Goal: Find specific page/section: Find specific page/section

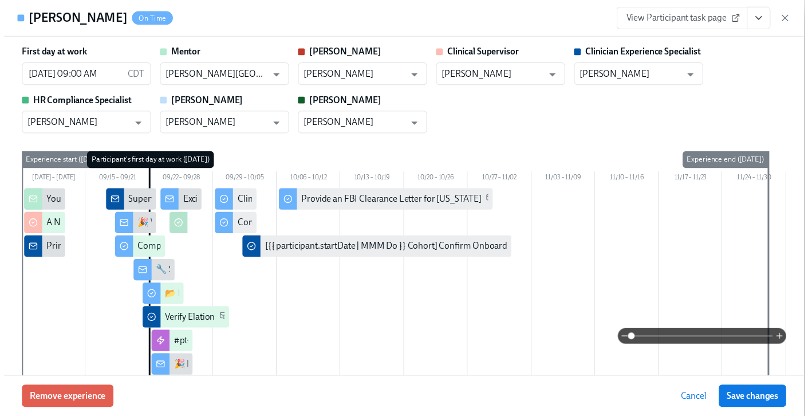
scroll to position [1721, 0]
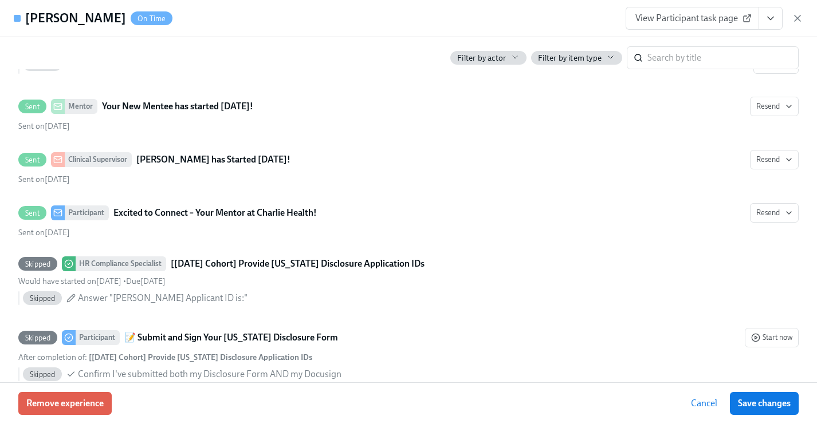
scroll to position [0, 8620]
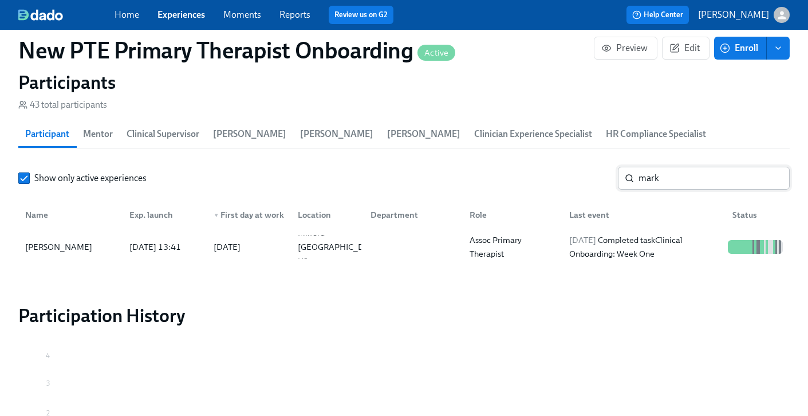
click at [702, 167] on input "mark" at bounding box center [713, 178] width 151 height 23
type input "m"
click at [47, 240] on div "[PERSON_NAME]" at bounding box center [59, 247] width 76 height 14
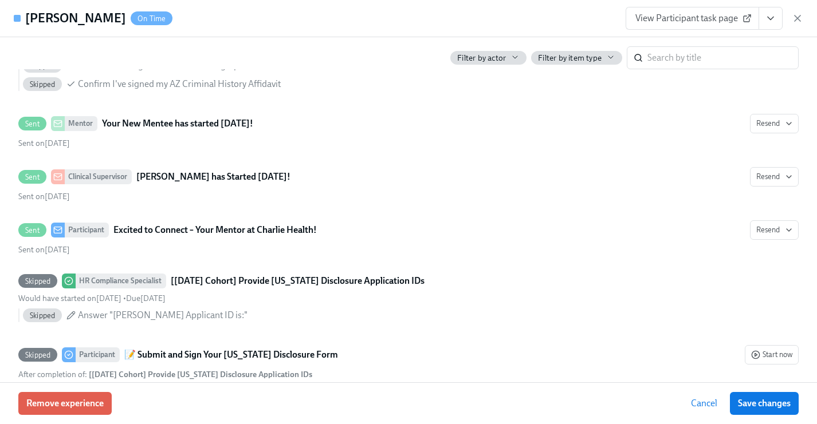
scroll to position [1236, 0]
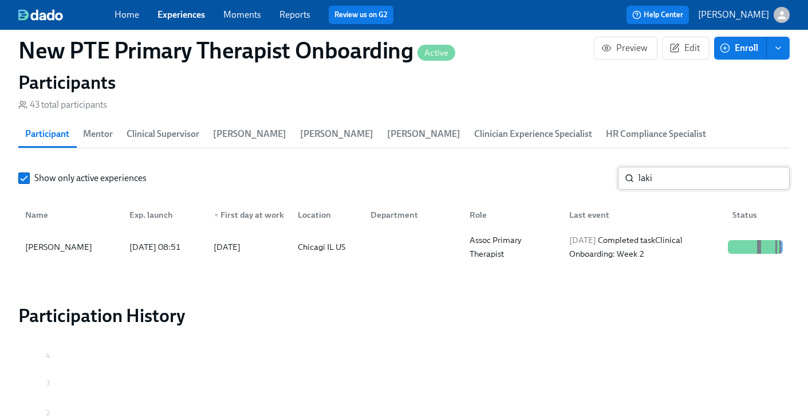
click at [738, 167] on input "laki" at bounding box center [713, 178] width 151 height 23
type input "l"
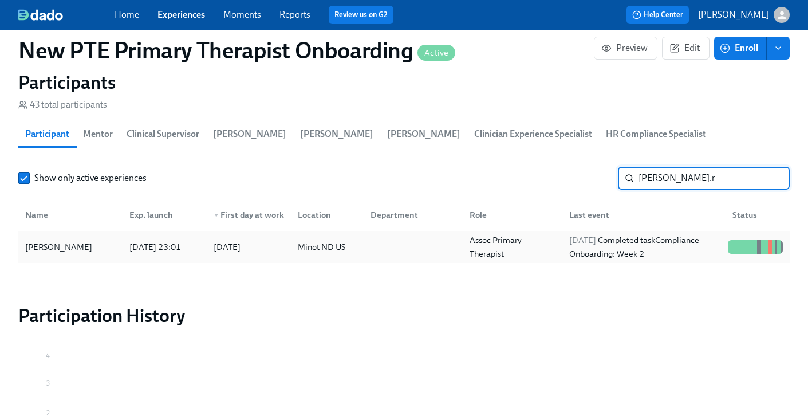
click at [126, 240] on div "[DATE] 23:01" at bounding box center [155, 247] width 61 height 14
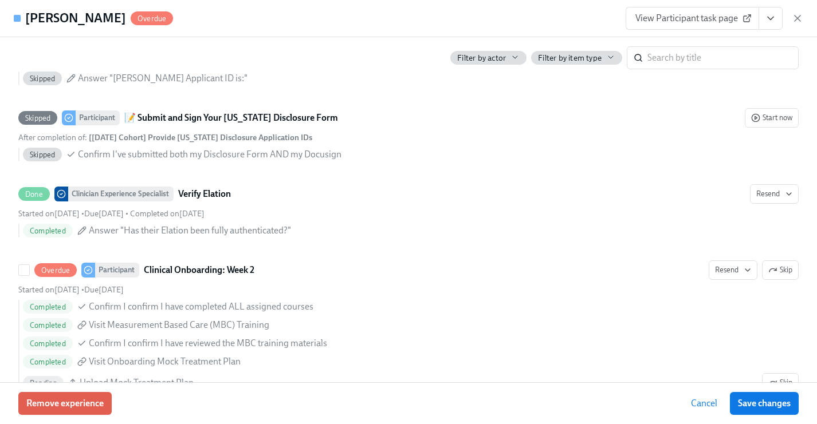
scroll to position [1706, 0]
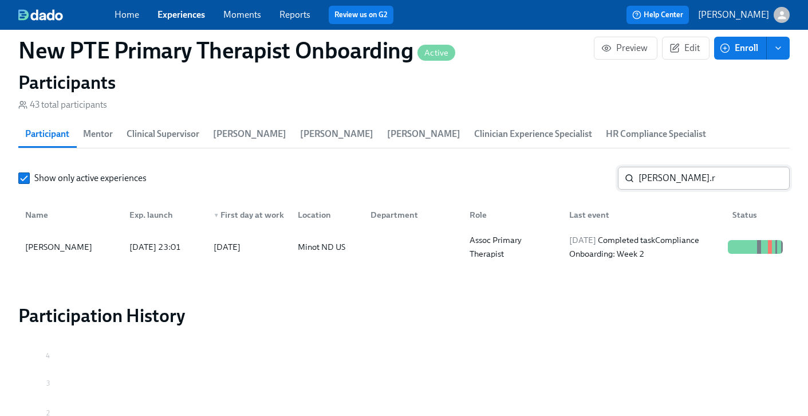
click at [709, 167] on input "[PERSON_NAME].r" at bounding box center [713, 178] width 151 height 23
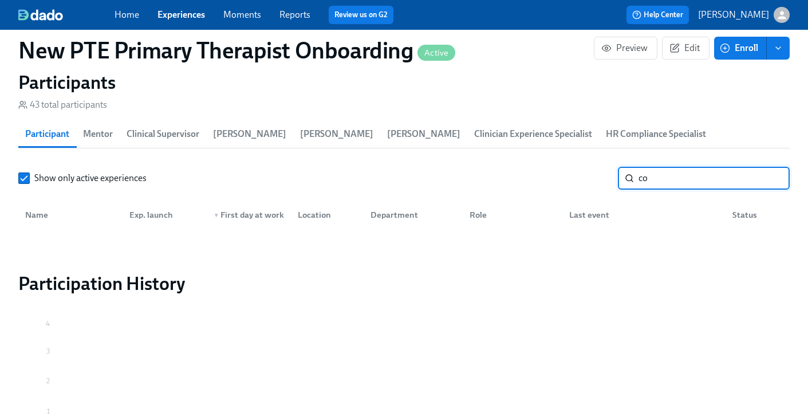
type input "c"
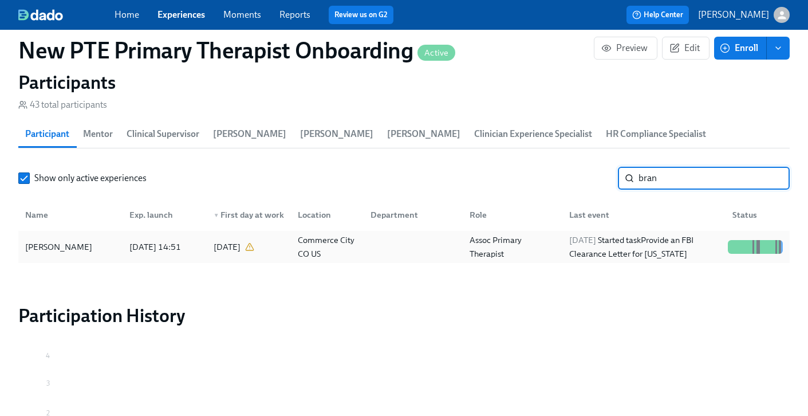
click at [75, 235] on div "[PERSON_NAME]" at bounding box center [71, 246] width 100 height 23
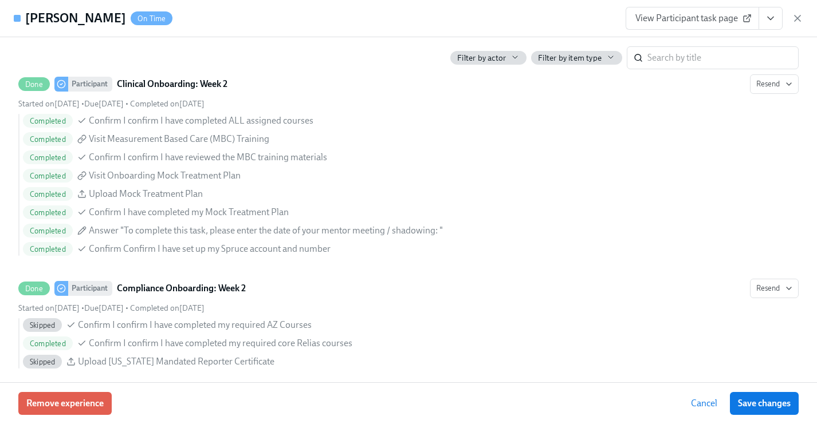
scroll to position [1625, 0]
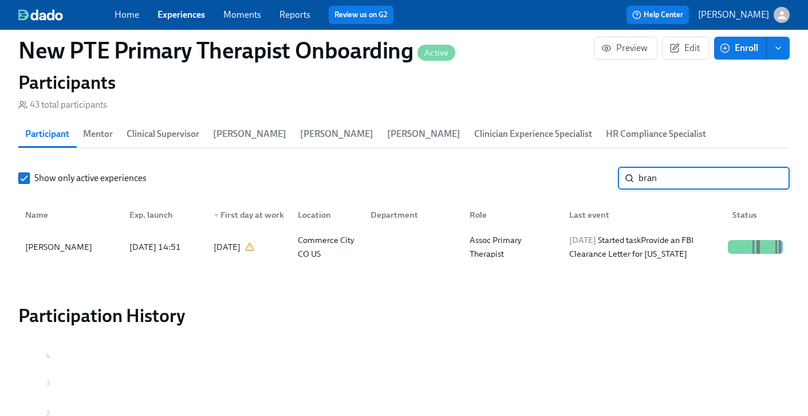
click at [700, 167] on input "bran" at bounding box center [713, 178] width 151 height 23
type input "b"
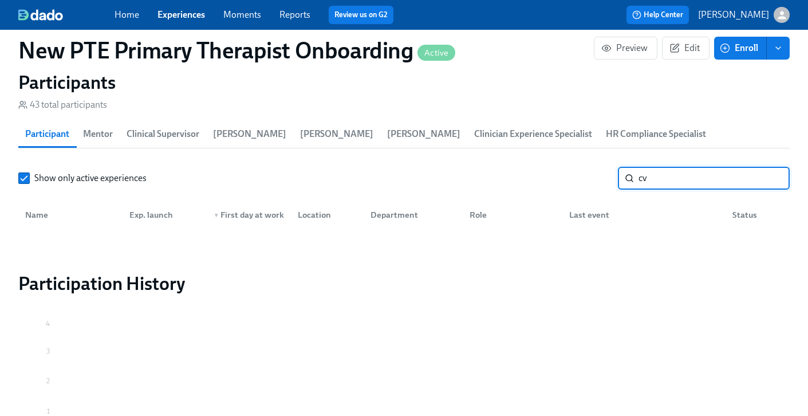
type input "c"
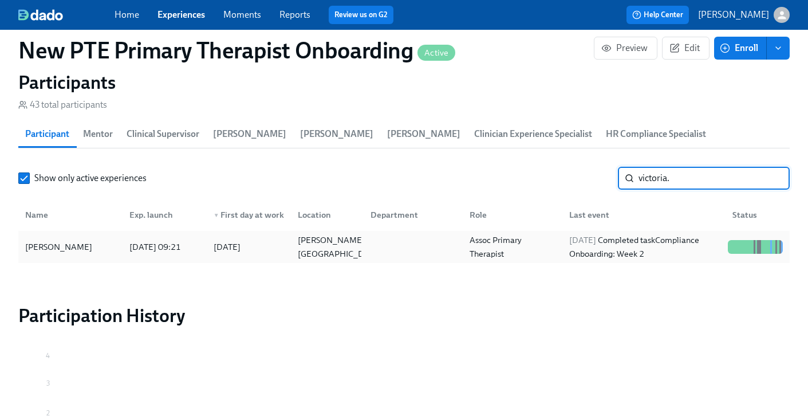
click at [50, 240] on div "[PERSON_NAME]" at bounding box center [59, 247] width 76 height 14
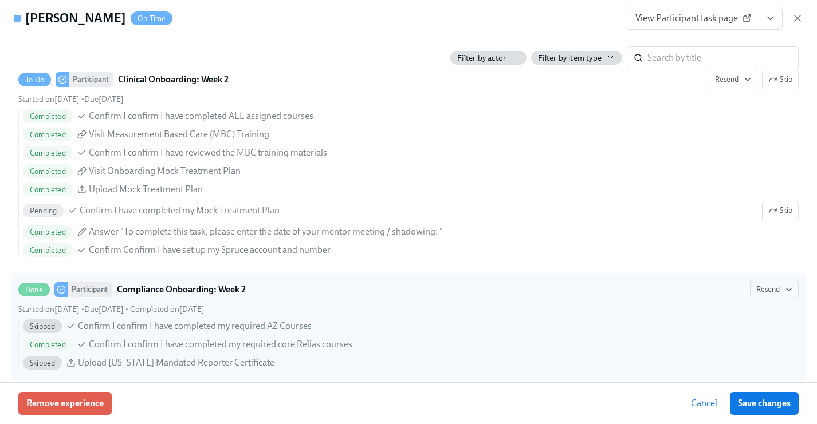
scroll to position [1723, 0]
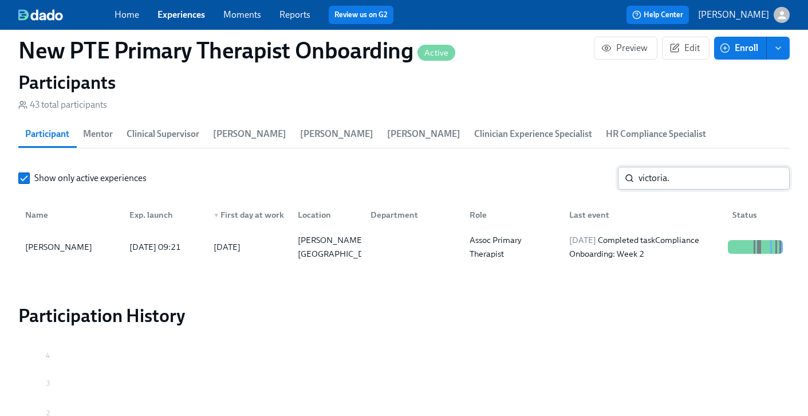
click at [738, 167] on input "victoria." at bounding box center [713, 178] width 151 height 23
type input "v"
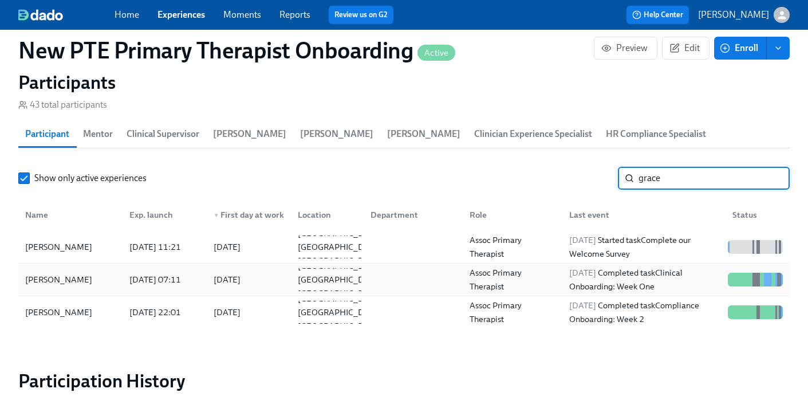
click at [74, 269] on div "[PERSON_NAME]" at bounding box center [71, 279] width 100 height 23
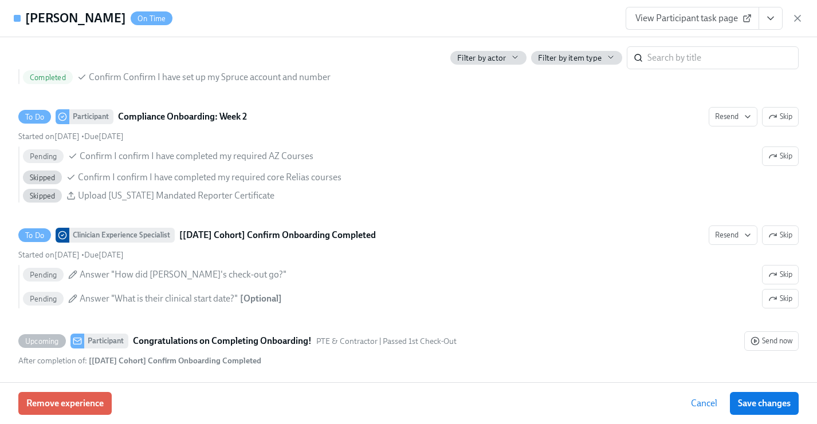
scroll to position [2372, 0]
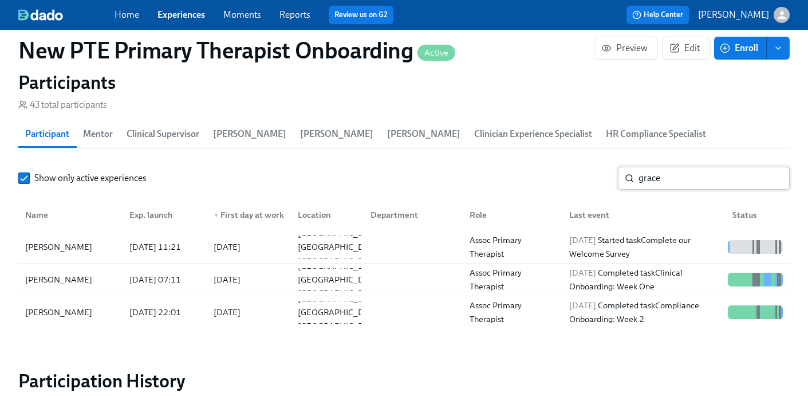
click at [705, 170] on input "grace" at bounding box center [713, 178] width 151 height 23
type input "g"
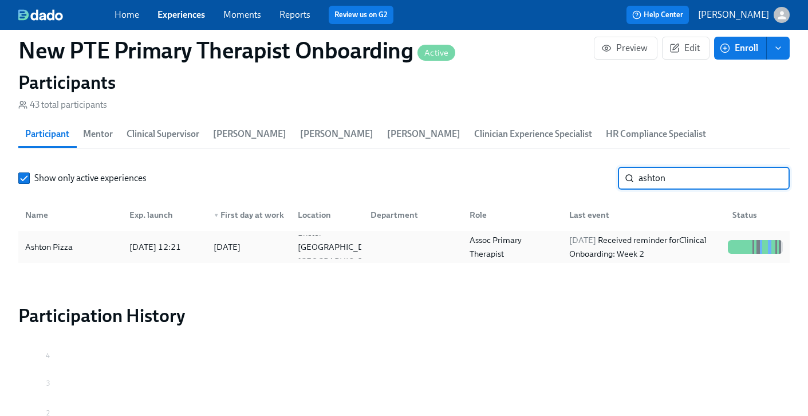
click at [96, 235] on div "Ashton Pizza" at bounding box center [71, 246] width 100 height 23
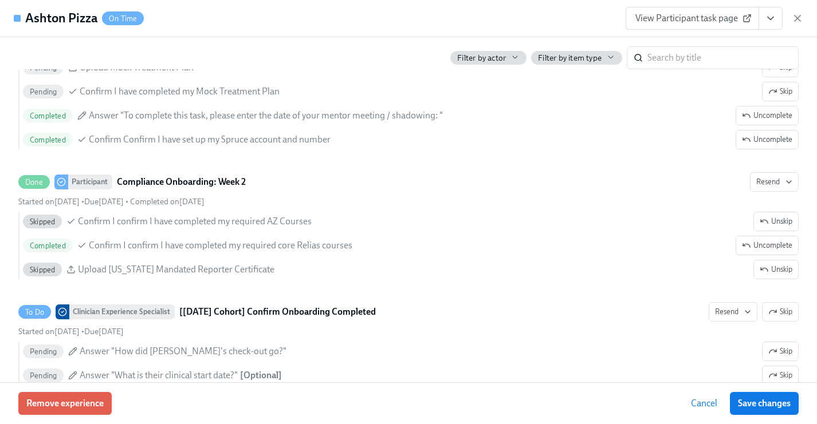
scroll to position [2435, 0]
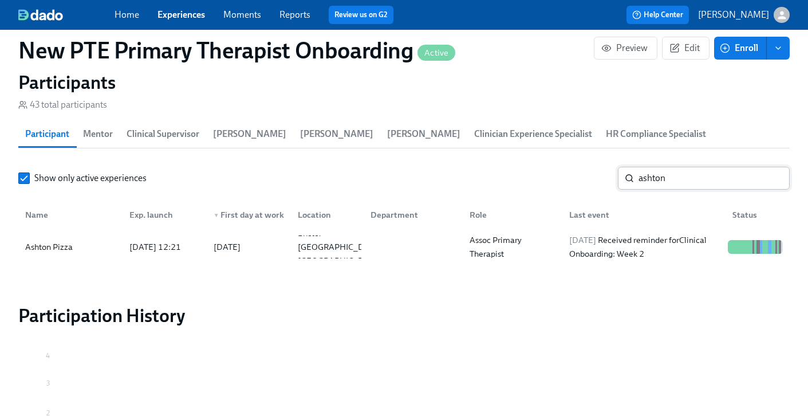
click at [719, 167] on input "ashton" at bounding box center [713, 178] width 151 height 23
type input "a"
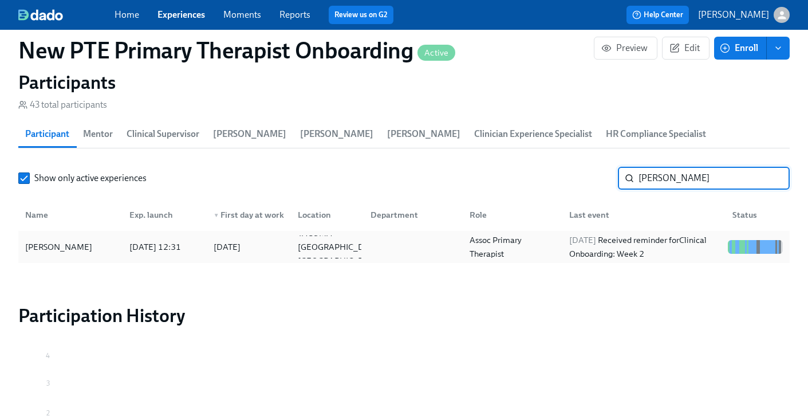
click at [84, 240] on div "[PERSON_NAME]" at bounding box center [59, 247] width 76 height 14
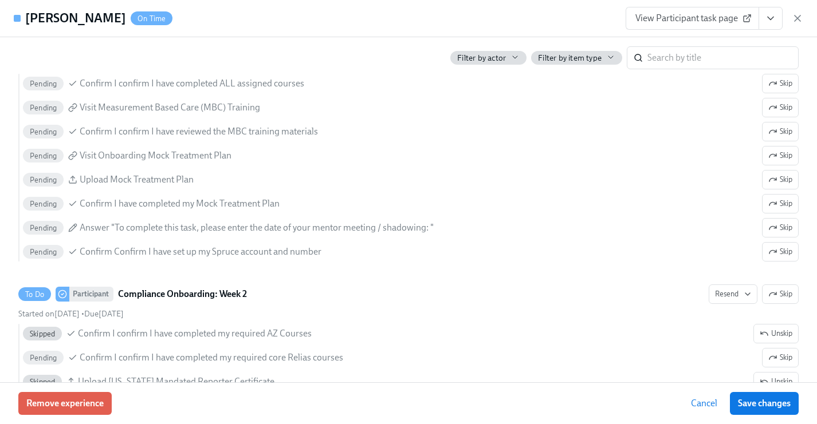
scroll to position [2046, 0]
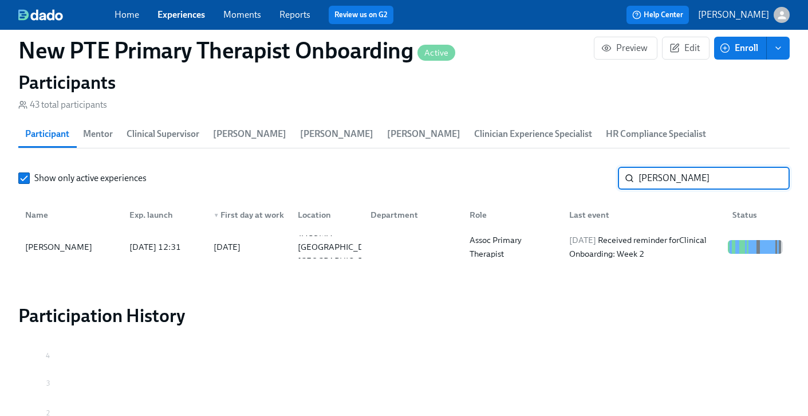
click at [719, 167] on input "[PERSON_NAME]" at bounding box center [713, 178] width 151 height 23
type input "j"
click at [92, 235] on div "[PERSON_NAME]" at bounding box center [71, 246] width 100 height 23
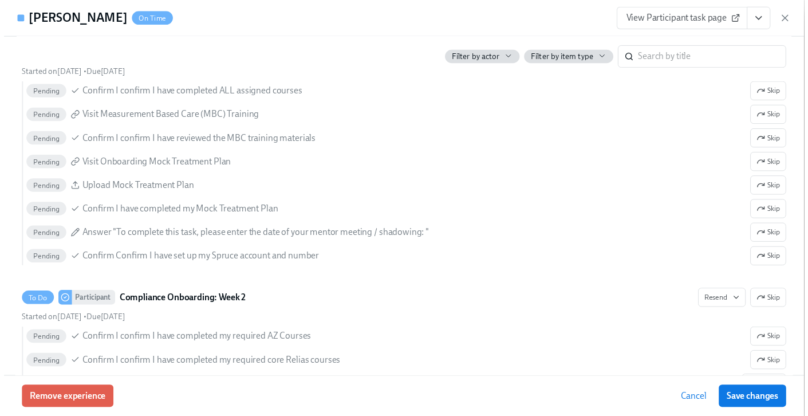
scroll to position [2039, 0]
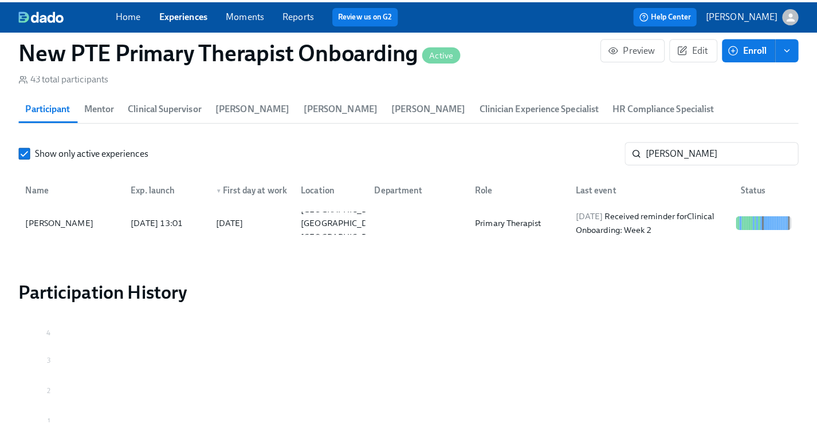
scroll to position [1060, 0]
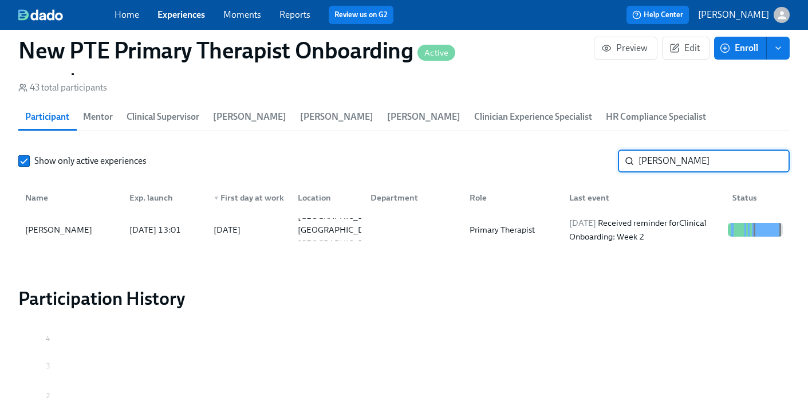
click at [708, 149] on input "[PERSON_NAME]" at bounding box center [713, 160] width 151 height 23
type input "e"
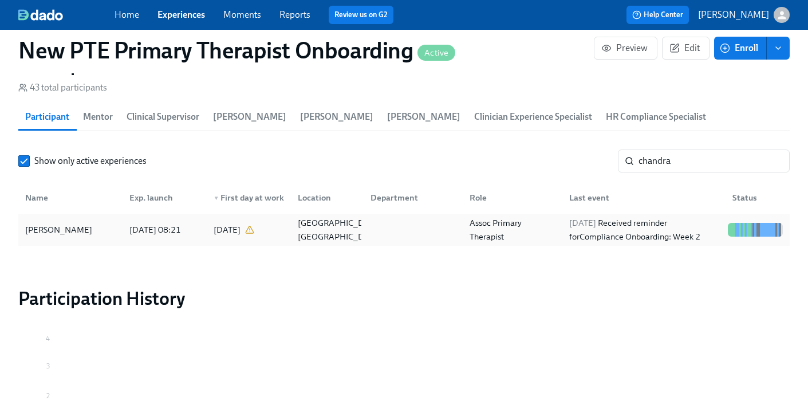
click at [70, 223] on div "[PERSON_NAME]" at bounding box center [59, 230] width 76 height 14
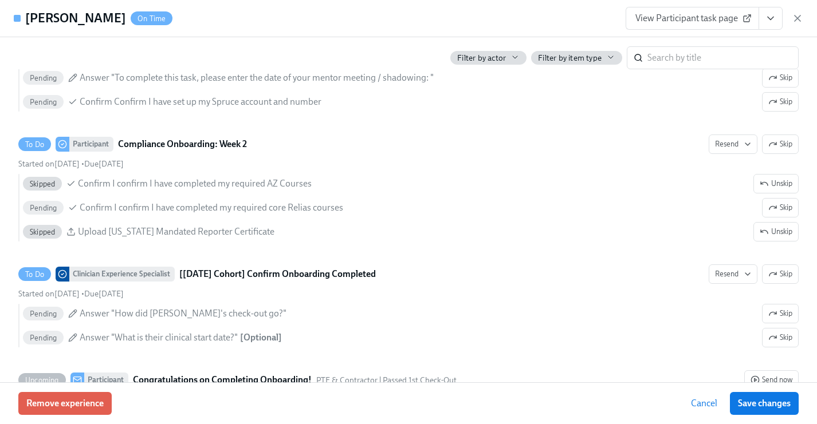
scroll to position [2148, 0]
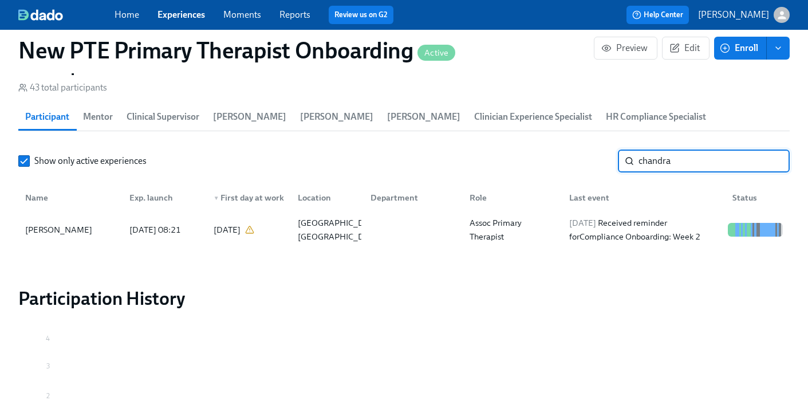
click at [694, 149] on input "chandra" at bounding box center [713, 160] width 151 height 23
type input "c"
click at [42, 218] on div "[PERSON_NAME]" at bounding box center [71, 229] width 100 height 23
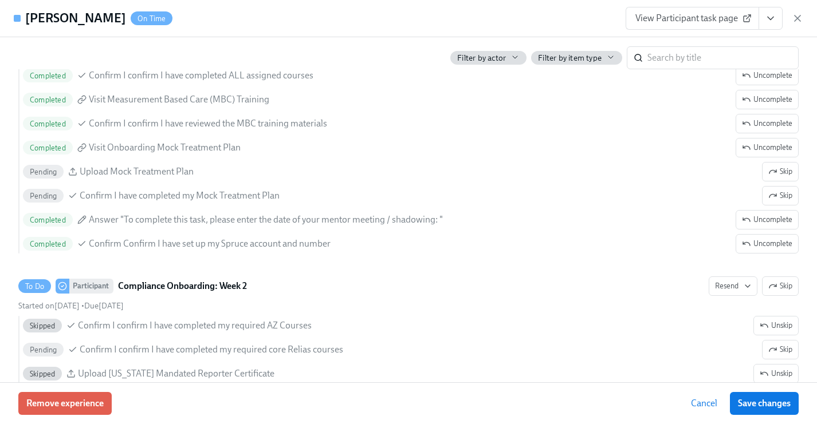
scroll to position [2146, 0]
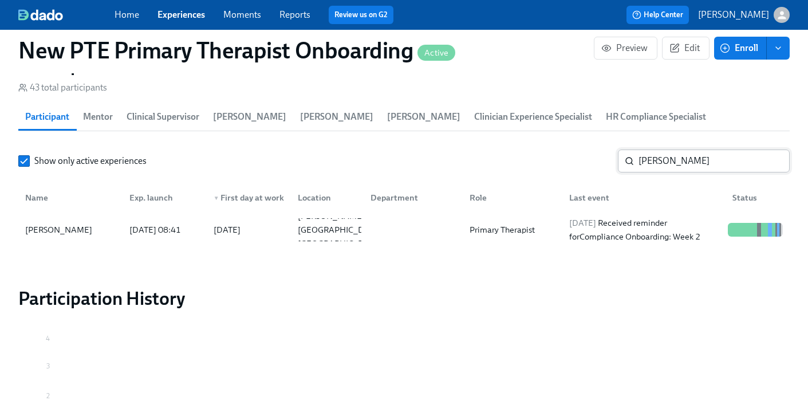
click at [717, 149] on input "[PERSON_NAME]" at bounding box center [713, 160] width 151 height 23
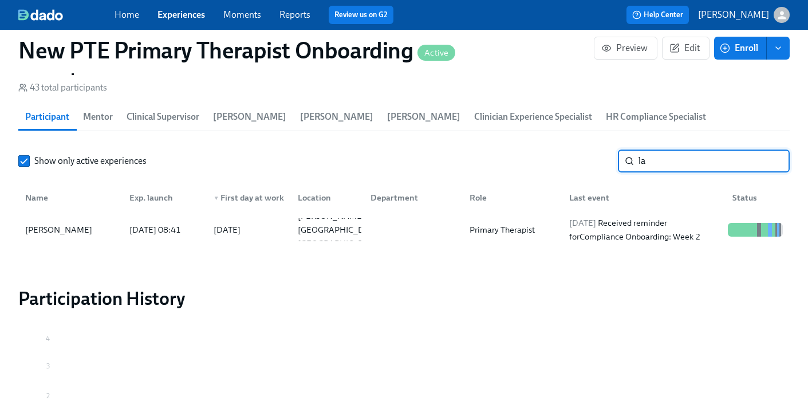
type input "l"
click at [58, 218] on div "[PERSON_NAME]" at bounding box center [71, 229] width 100 height 23
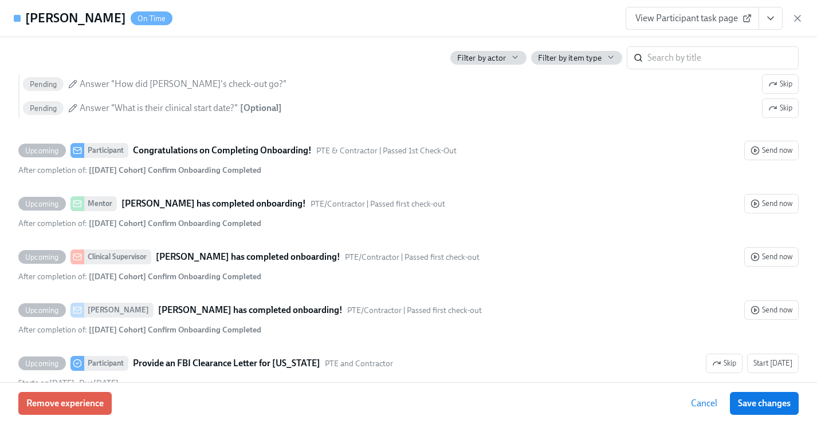
scroll to position [2523, 0]
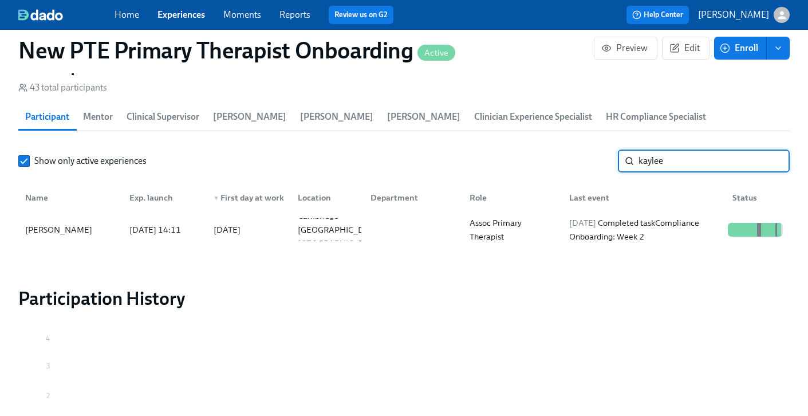
click at [721, 150] on input "kaylee" at bounding box center [713, 160] width 151 height 23
type input "k"
click at [92, 218] on div "[PERSON_NAME]" at bounding box center [71, 229] width 100 height 23
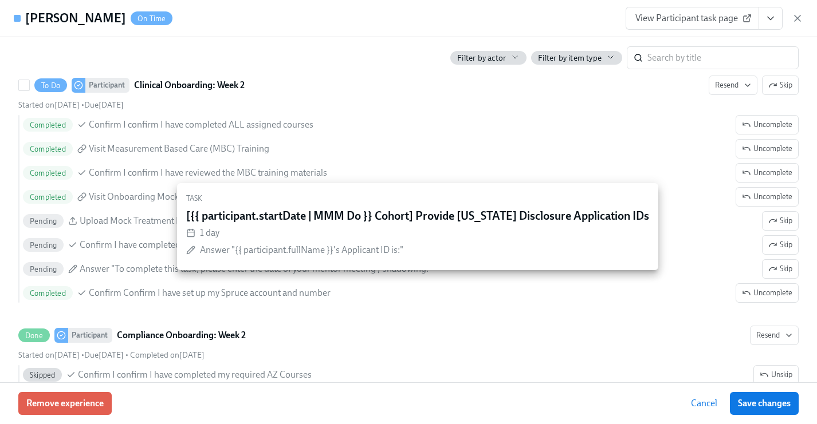
scroll to position [2045, 0]
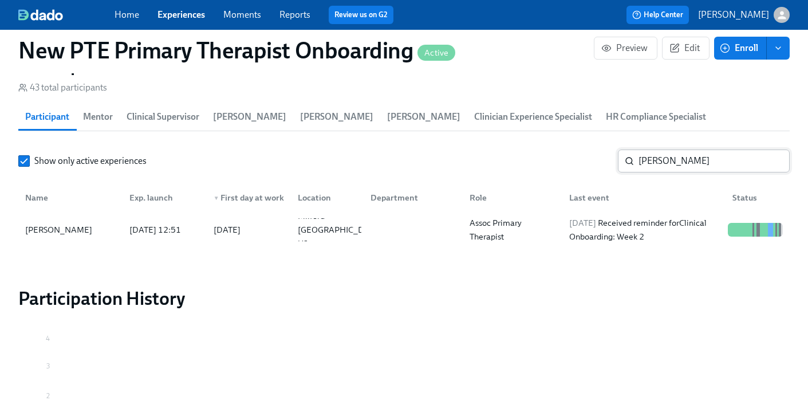
click at [699, 149] on input "[PERSON_NAME]" at bounding box center [713, 160] width 151 height 23
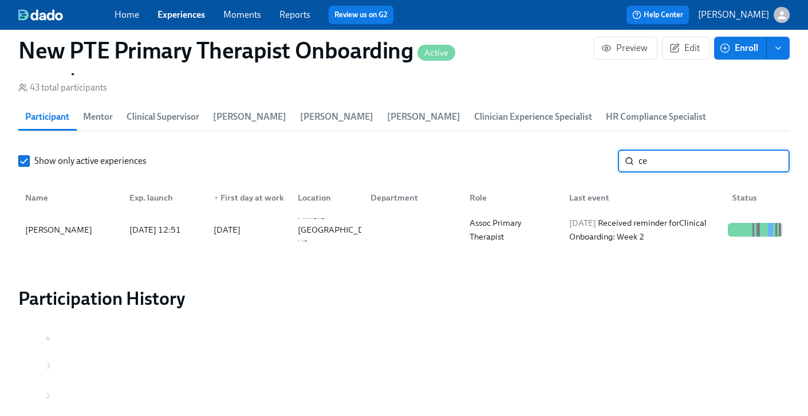
type input "c"
type input "t"
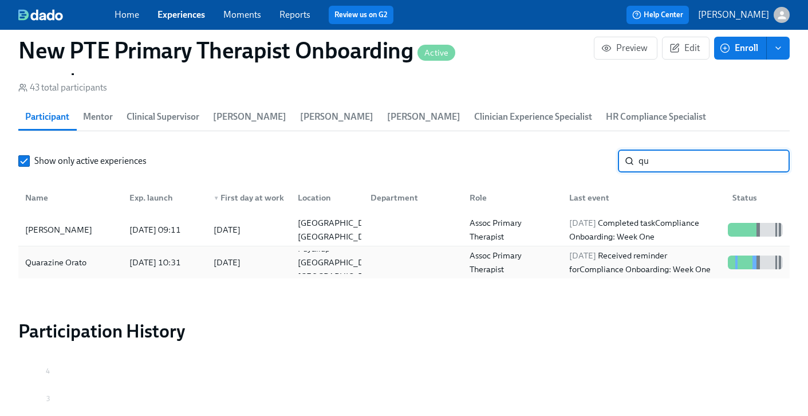
click at [65, 255] on div "Quarazine Orato" at bounding box center [56, 262] width 70 height 14
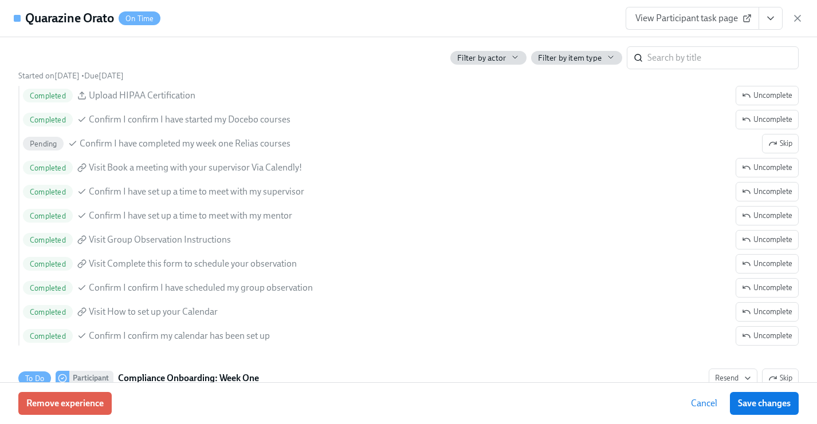
scroll to position [1116, 0]
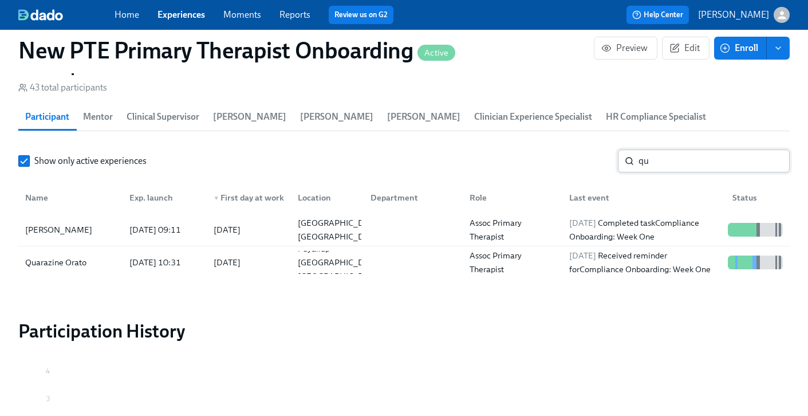
click at [664, 149] on input "qu" at bounding box center [713, 160] width 151 height 23
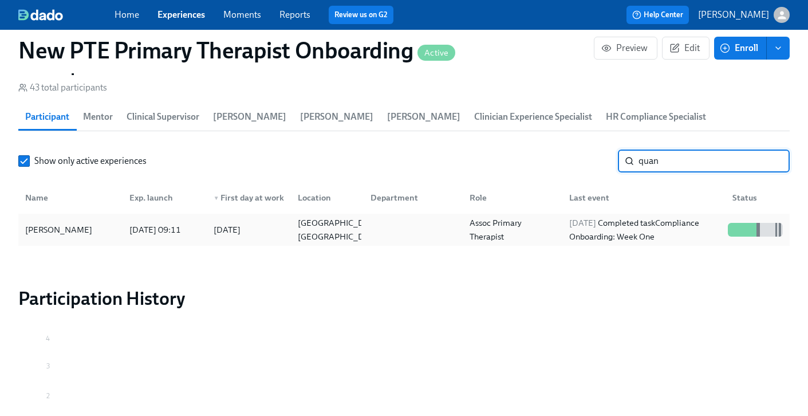
click at [88, 218] on div "[PERSON_NAME]" at bounding box center [71, 229] width 100 height 23
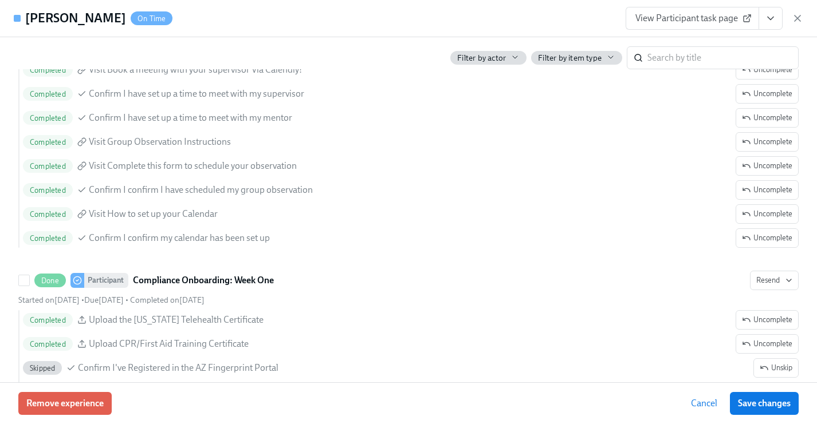
scroll to position [1311, 0]
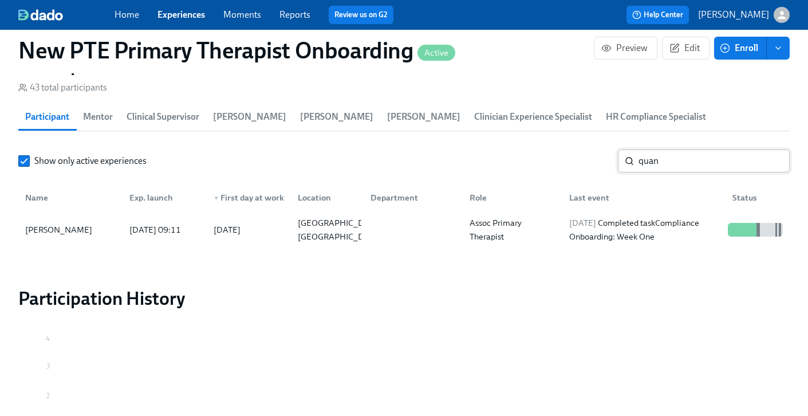
click at [687, 149] on input "quan" at bounding box center [713, 160] width 151 height 23
type input "q"
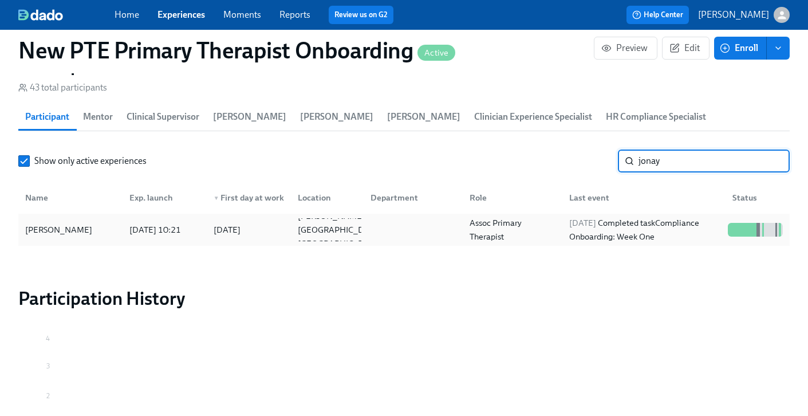
type input "jonay"
click at [85, 218] on div "[PERSON_NAME]" at bounding box center [71, 229] width 100 height 23
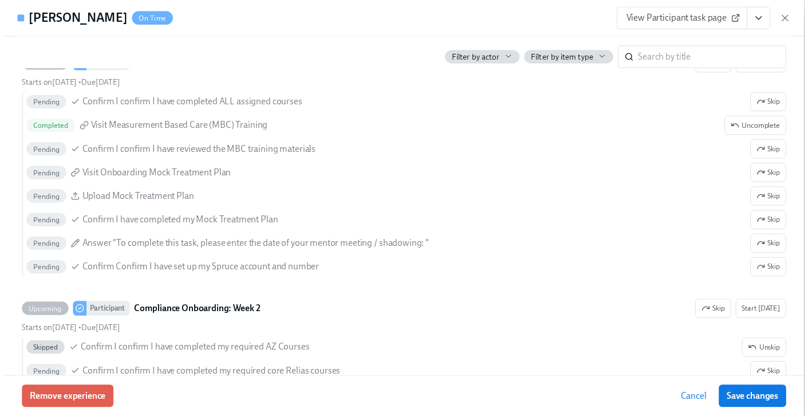
scroll to position [2053, 0]
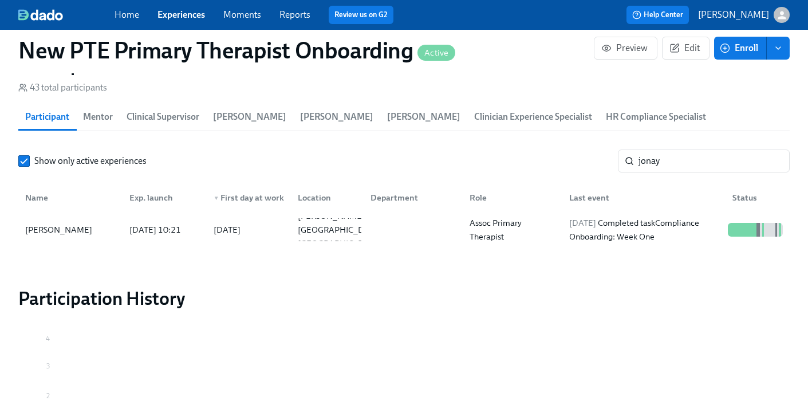
click at [183, 22] on div "Home Experiences Moments Reports Review us on G2" at bounding box center [284, 15] width 338 height 18
click at [190, 15] on link "Experiences" at bounding box center [181, 14] width 48 height 11
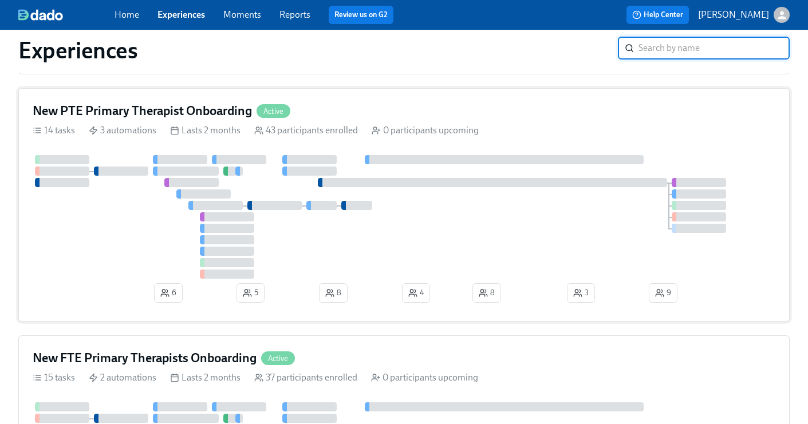
scroll to position [297, 0]
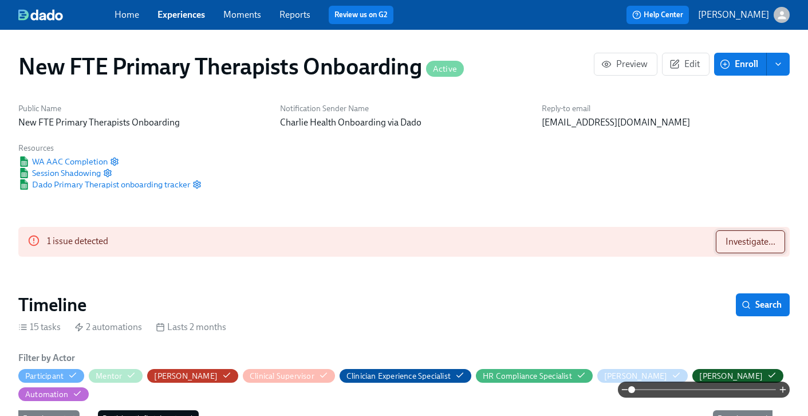
click at [758, 240] on span "Investigate..." at bounding box center [751, 241] width 50 height 11
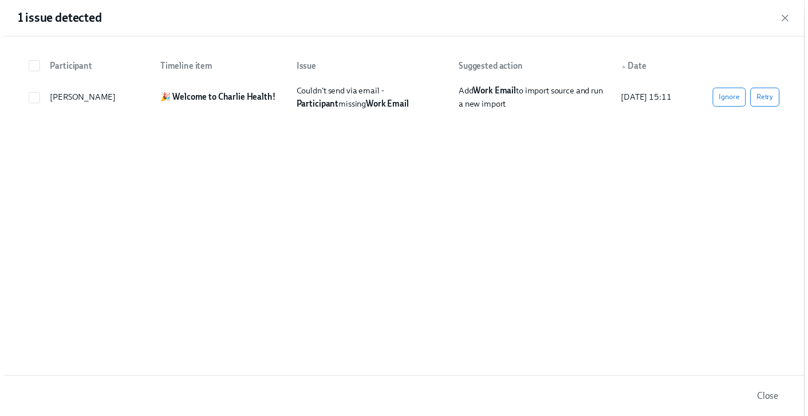
scroll to position [0, 7595]
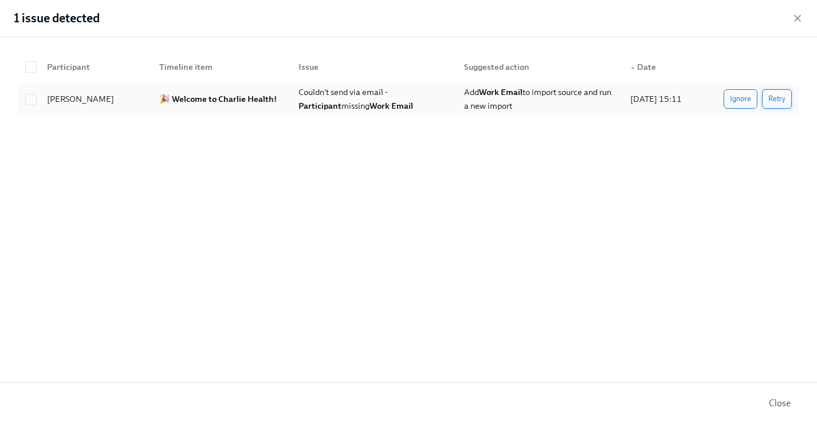
click at [771, 96] on span "Retry" at bounding box center [776, 98] width 17 height 11
click at [778, 100] on span "Retry" at bounding box center [776, 98] width 17 height 11
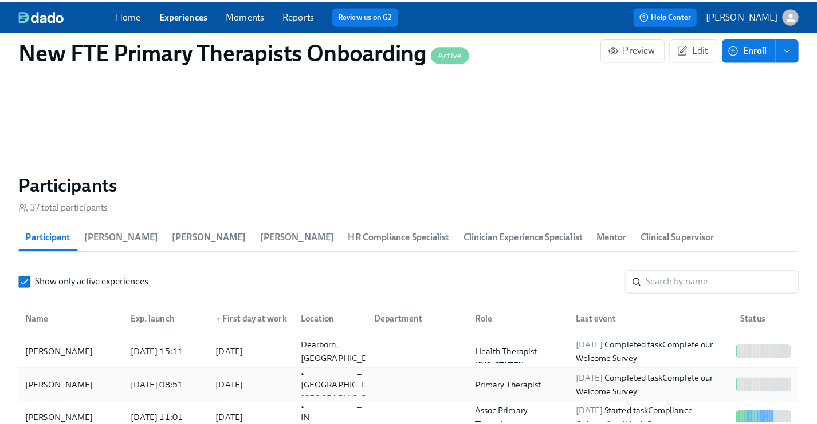
scroll to position [1006, 0]
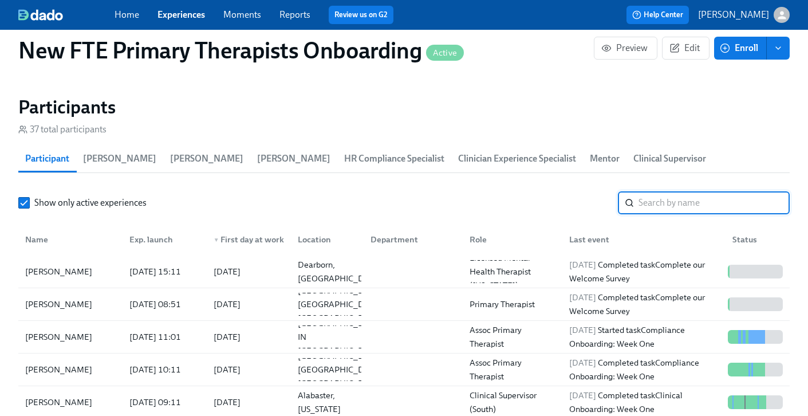
click at [677, 191] on input "search" at bounding box center [713, 202] width 151 height 23
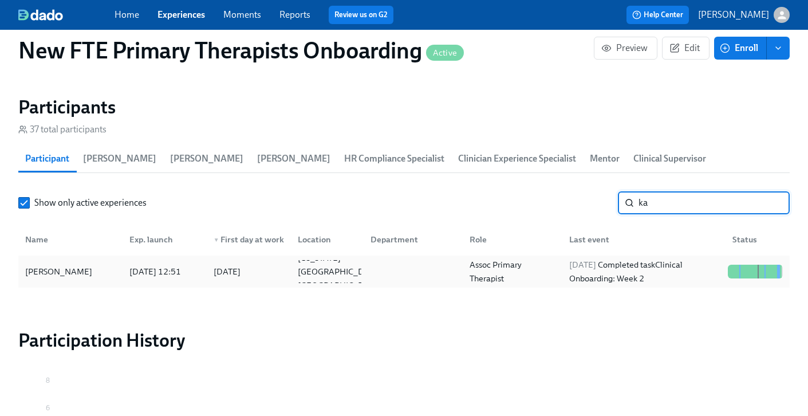
click at [96, 260] on div "[PERSON_NAME]" at bounding box center [71, 271] width 100 height 23
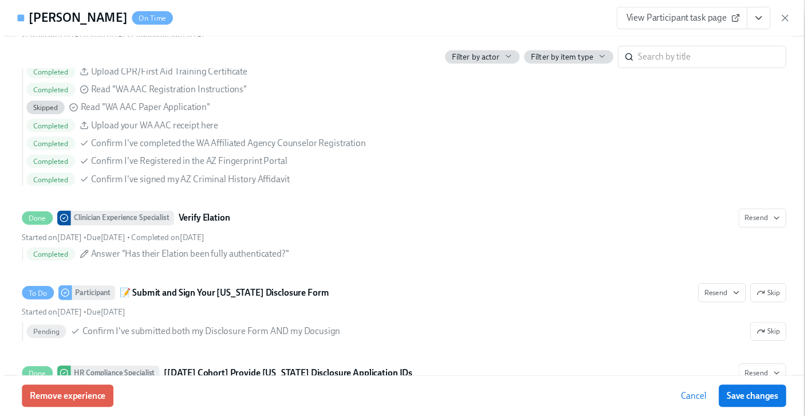
scroll to position [1446, 0]
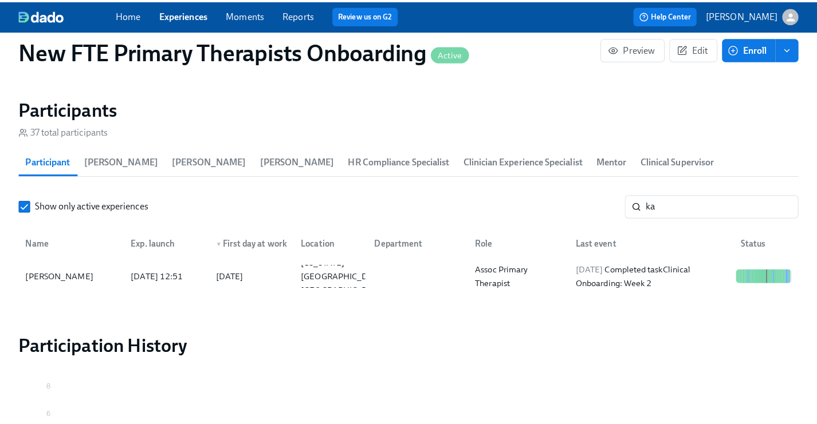
scroll to position [0, 8439]
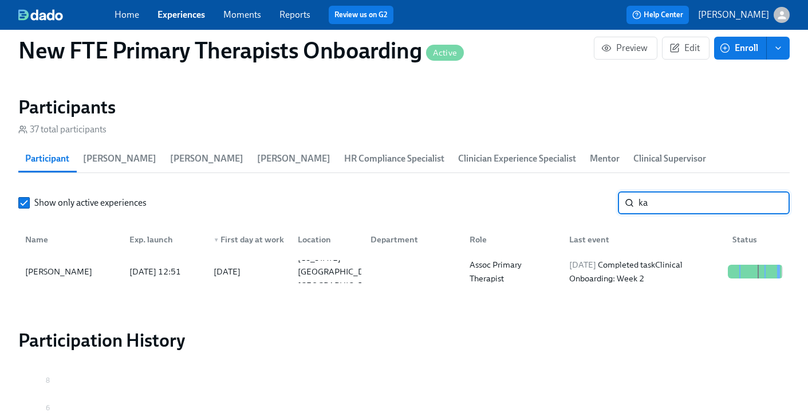
click at [679, 191] on input "ka" at bounding box center [713, 202] width 151 height 23
type input "k"
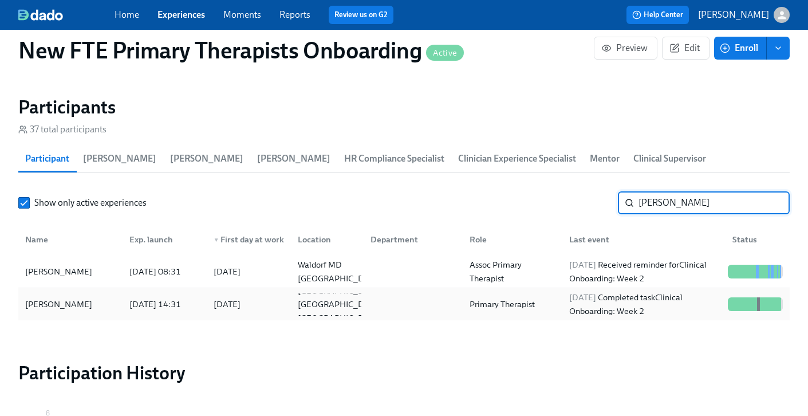
type input "[PERSON_NAME]"
click at [88, 297] on div "[PERSON_NAME]" at bounding box center [59, 304] width 76 height 14
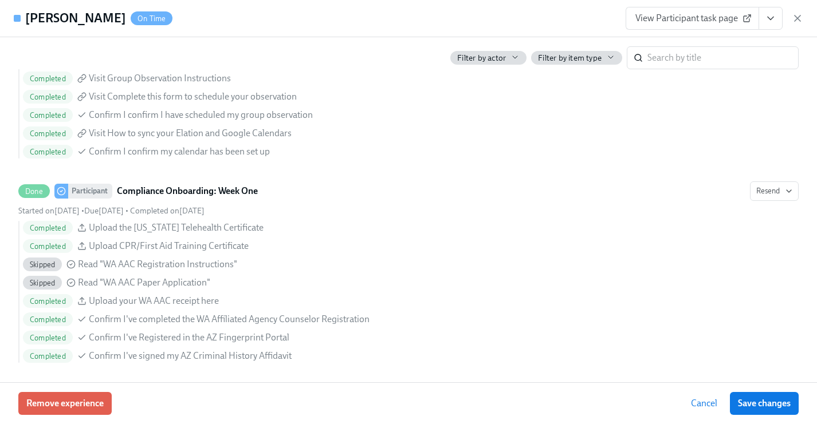
scroll to position [1833, 0]
